Goal: Information Seeking & Learning: Learn about a topic

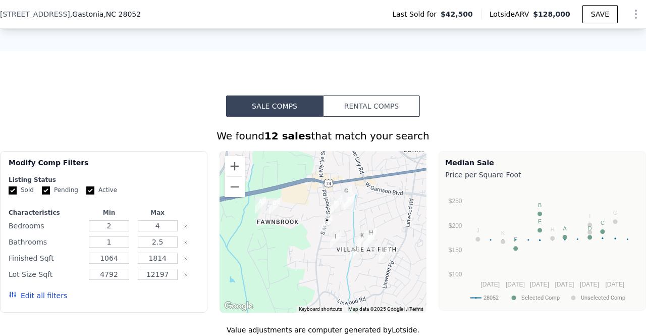
scroll to position [671, 0]
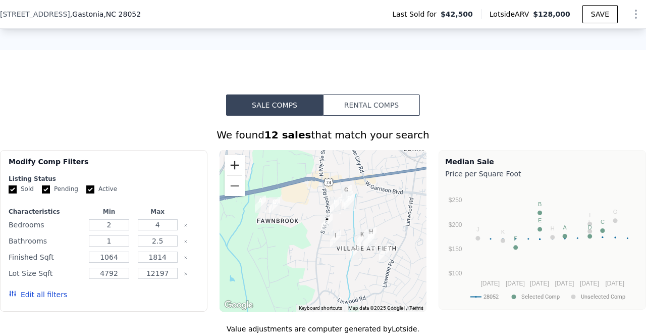
click at [231, 173] on button "Zoom in" at bounding box center [235, 165] width 20 height 20
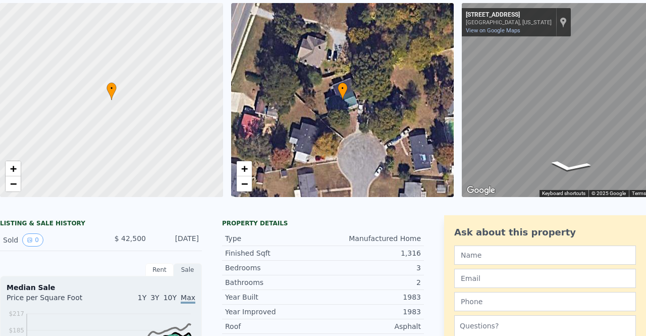
scroll to position [0, 0]
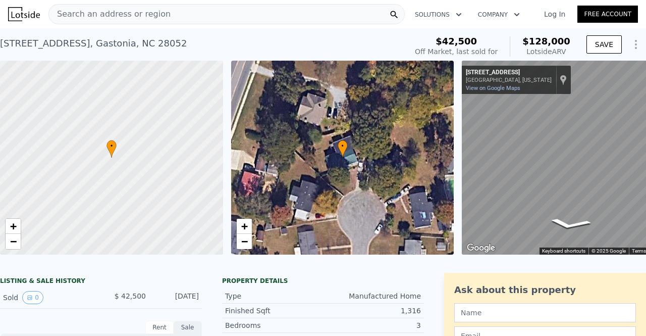
click at [152, 12] on span "Search an address or region" at bounding box center [110, 14] width 122 height 12
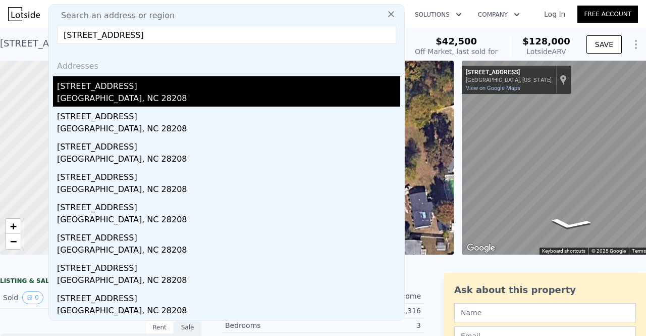
type input "[STREET_ADDRESS]"
click at [139, 88] on div "[STREET_ADDRESS]" at bounding box center [228, 84] width 343 height 16
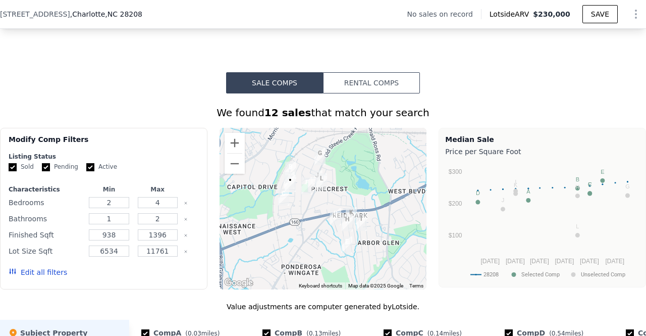
scroll to position [734, 0]
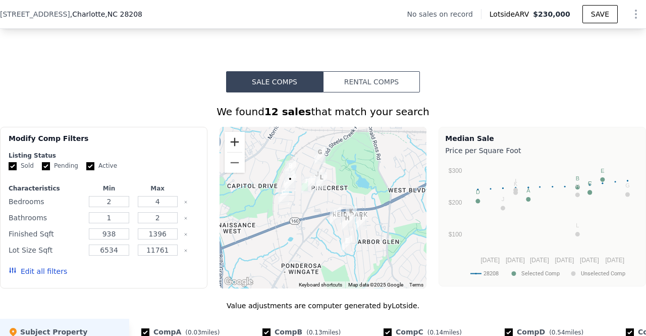
click at [227, 135] on button "Zoom in" at bounding box center [235, 142] width 20 height 20
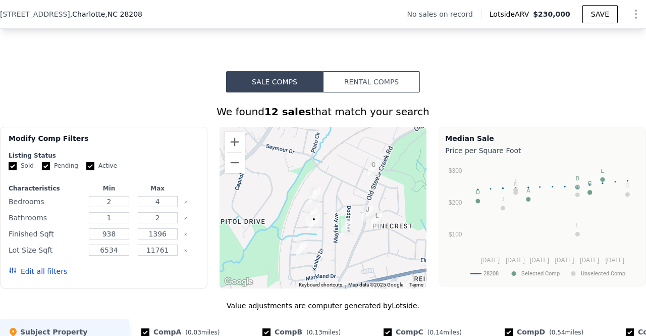
drag, startPoint x: 261, startPoint y: 172, endPoint x: 317, endPoint y: 230, distance: 80.4
click at [317, 230] on div at bounding box center [324, 208] width 208 height 162
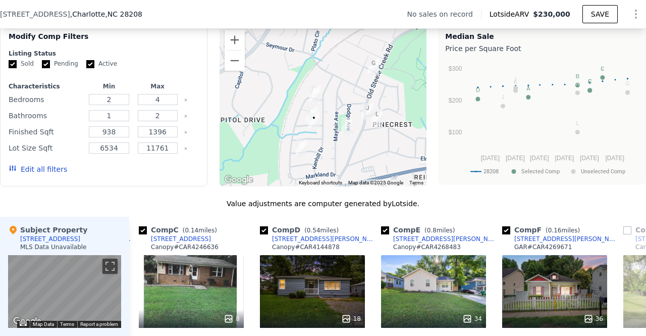
scroll to position [835, 0]
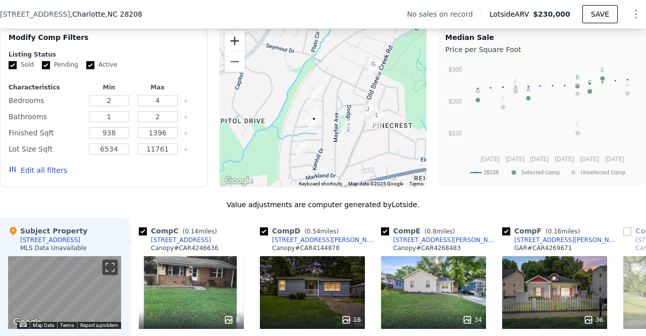
click at [228, 34] on button "Zoom in" at bounding box center [235, 41] width 20 height 20
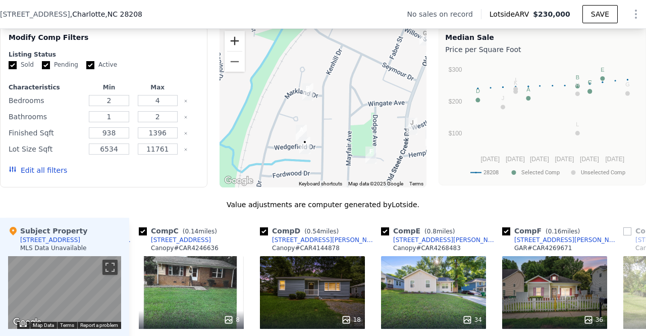
click at [226, 33] on button "Zoom in" at bounding box center [235, 41] width 20 height 20
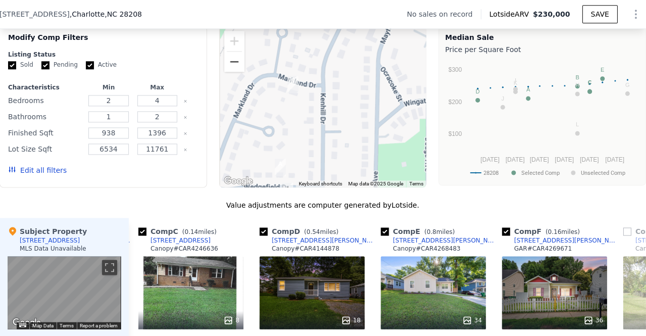
scroll to position [0, 0]
click at [229, 52] on button "Zoom out" at bounding box center [235, 62] width 20 height 20
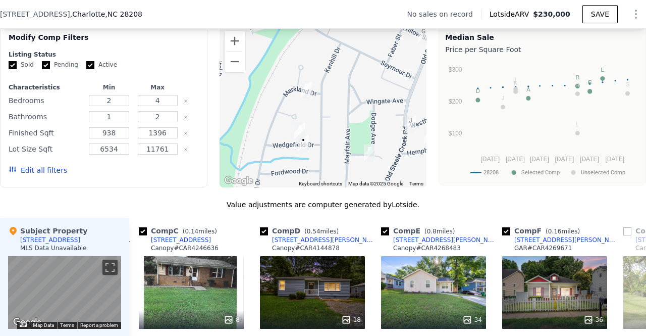
drag, startPoint x: 348, startPoint y: 120, endPoint x: 344, endPoint y: 114, distance: 6.9
click at [344, 114] on div at bounding box center [324, 107] width 208 height 162
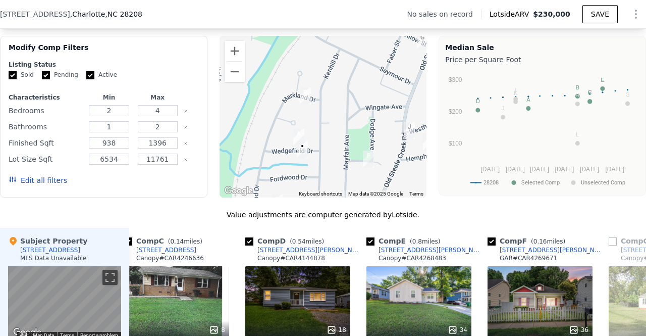
scroll to position [817, 0]
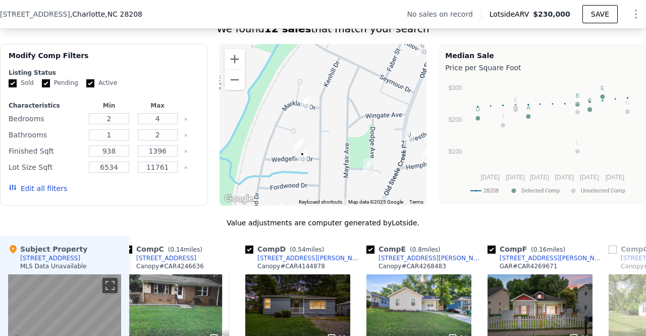
click at [296, 133] on img "2816 Wedgefield Dr" at bounding box center [298, 145] width 19 height 25
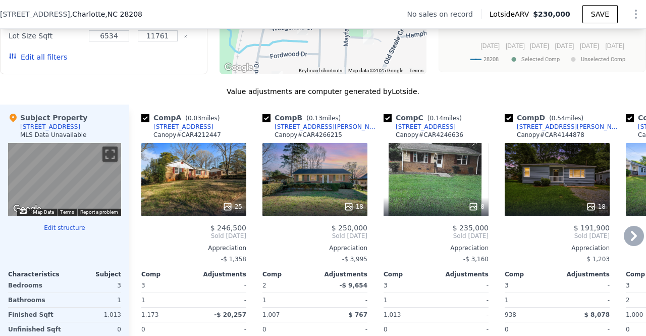
scroll to position [950, 0]
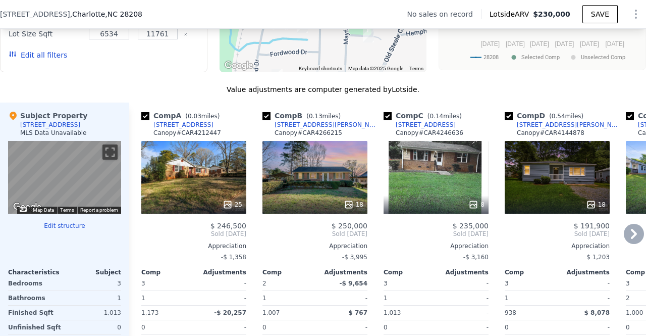
click at [193, 222] on div "$ 246,500" at bounding box center [193, 226] width 105 height 8
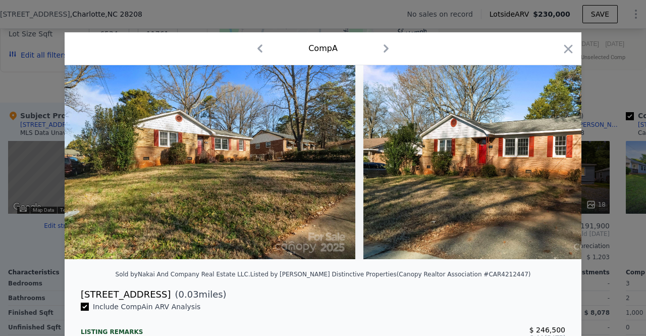
click at [215, 229] on img at bounding box center [210, 162] width 291 height 194
